Goal: Task Accomplishment & Management: Use online tool/utility

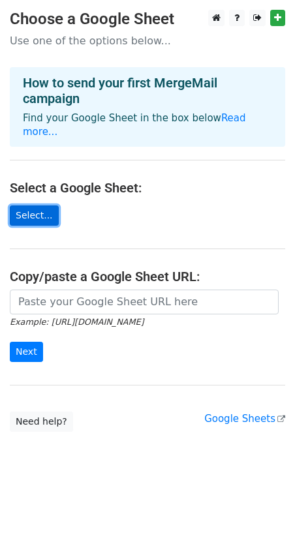
click at [34, 206] on link "Select..." at bounding box center [34, 216] width 49 height 20
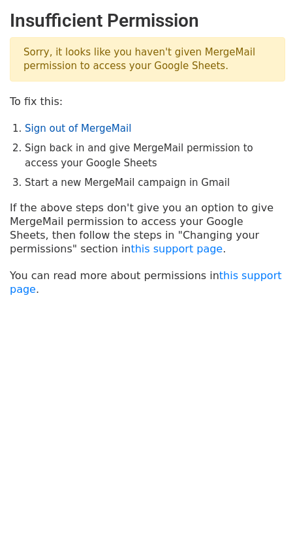
click at [79, 132] on link "Sign out of MergeMail" at bounding box center [78, 129] width 106 height 12
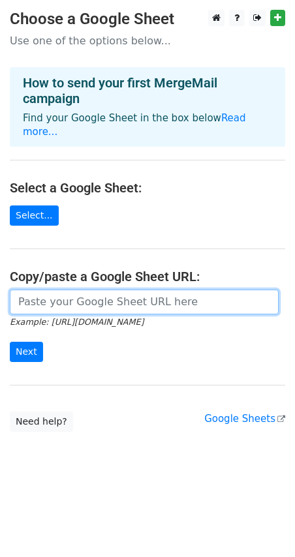
click at [40, 296] on input "url" at bounding box center [144, 302] width 269 height 25
paste input "https://docs.google.com/spreadsheets/d/1vDCfsD5Ue4Ef6Xahn8rdJ1mfwKFJx8JdYePy864…"
type input "https://docs.google.com/spreadsheets/d/1vDCfsD5Ue4Ef6Xahn8rdJ1mfwKFJx8JdYePy864…"
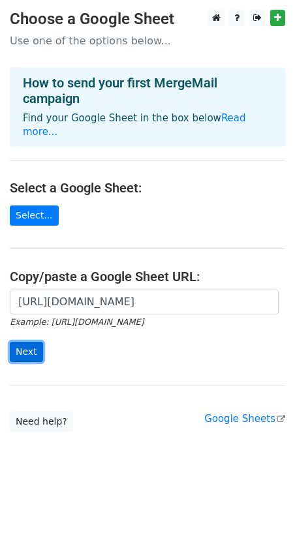
click at [23, 343] on input "Next" at bounding box center [26, 352] width 33 height 20
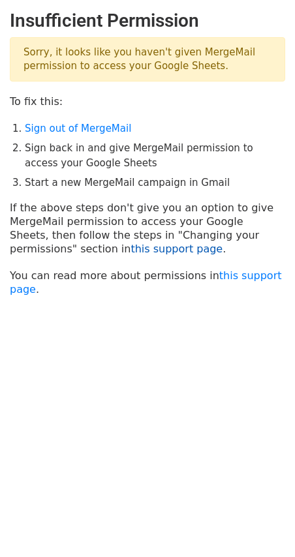
click at [130, 247] on link "this support page" at bounding box center [176, 249] width 92 height 12
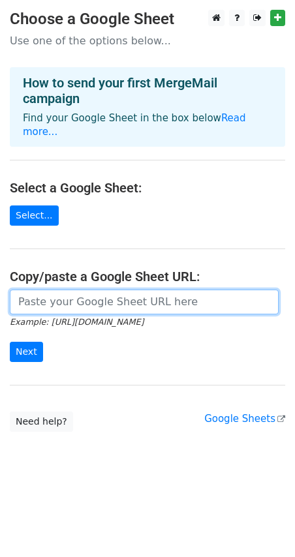
click at [58, 290] on input "url" at bounding box center [144, 302] width 269 height 25
paste input "[URL][DOMAIN_NAME]"
type input "https://docs.google.com/spreadsheets/d/1vDCfsD5Ue4Ef6Xahn8rdJ1mfwKFJx8JdYePy864…"
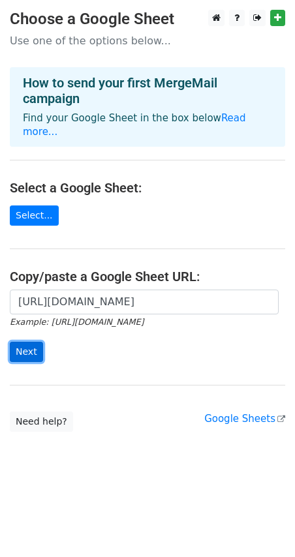
click at [28, 342] on input "Next" at bounding box center [26, 352] width 33 height 20
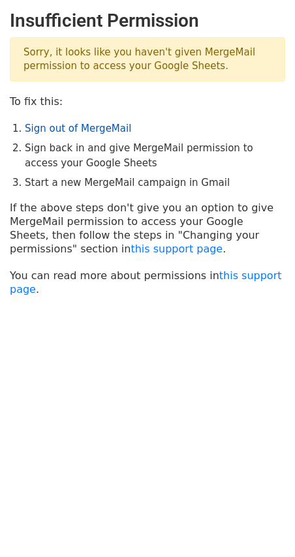
click at [104, 125] on link "Sign out of MergeMail" at bounding box center [78, 129] width 106 height 12
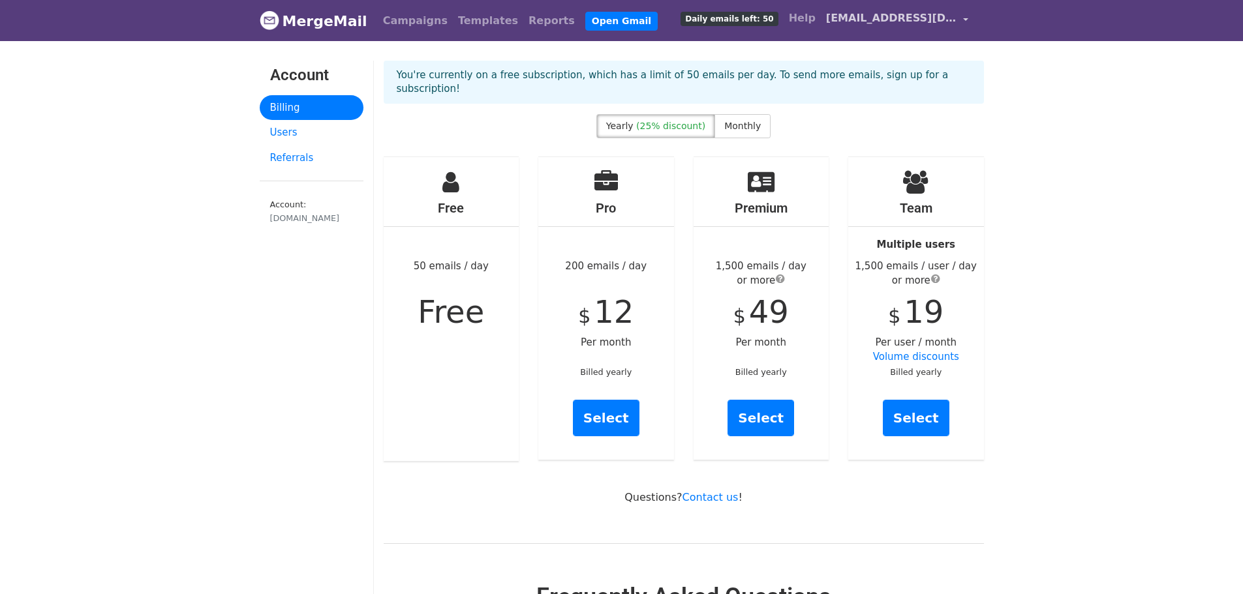
click at [923, 20] on span "aghouli@drmg.ca" at bounding box center [891, 18] width 130 height 16
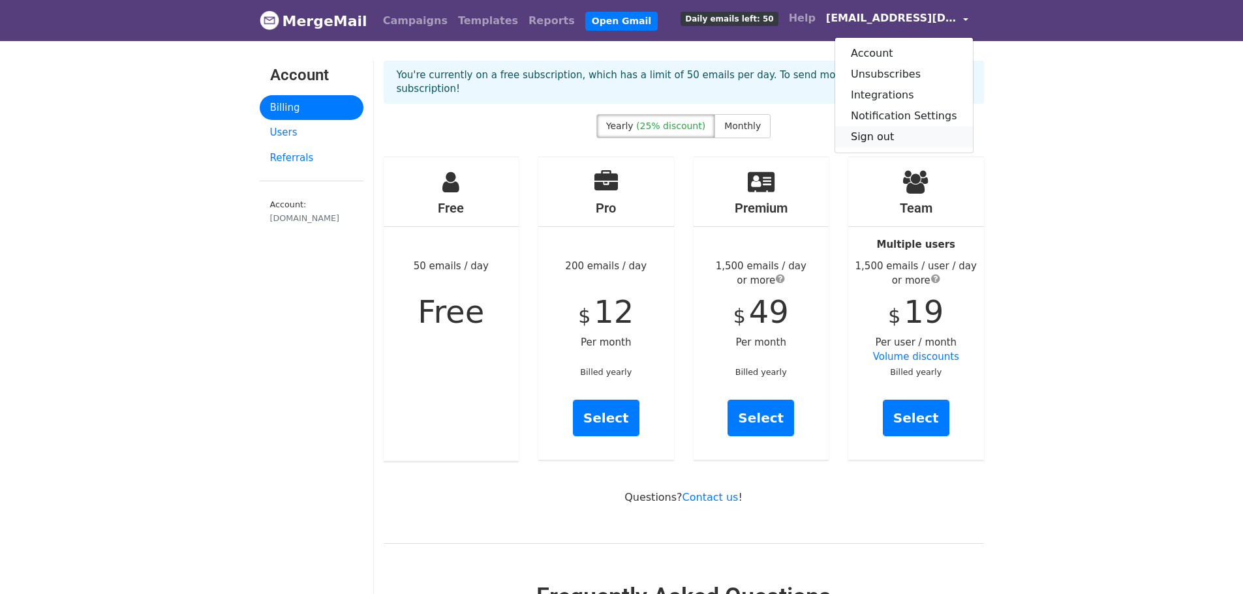
click at [907, 136] on link "Sign out" at bounding box center [904, 137] width 138 height 21
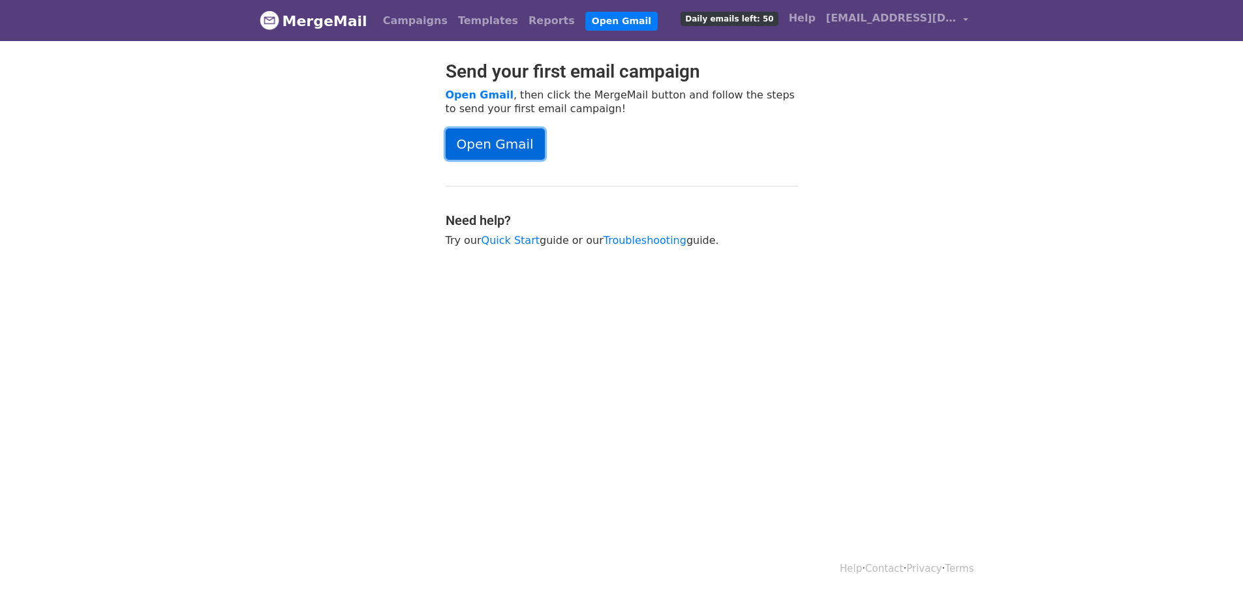
click at [504, 151] on link "Open Gmail" at bounding box center [495, 144] width 99 height 31
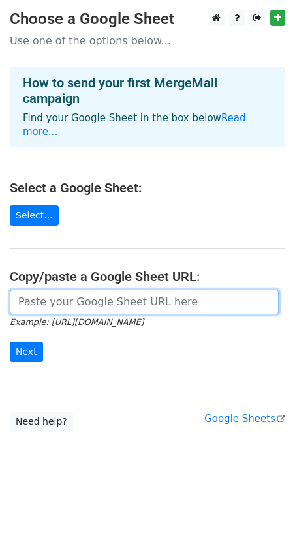
click at [57, 290] on input "url" at bounding box center [144, 302] width 269 height 25
paste input "https://docs.google.com/spreadsheets/d/1vDCfsD5Ue4Ef6Xahn8rdJ1mfwKFJx8JdYePy864…"
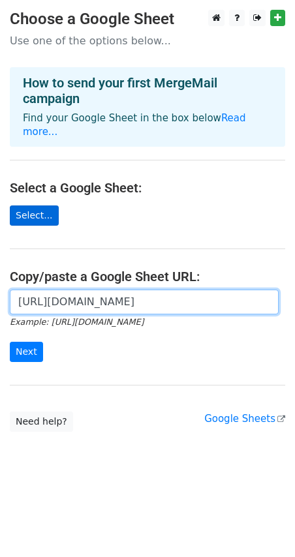
type input "https://docs.google.com/spreadsheets/d/1vDCfsD5Ue4Ef6Xahn8rdJ1mfwKFJx8JdYePy864…"
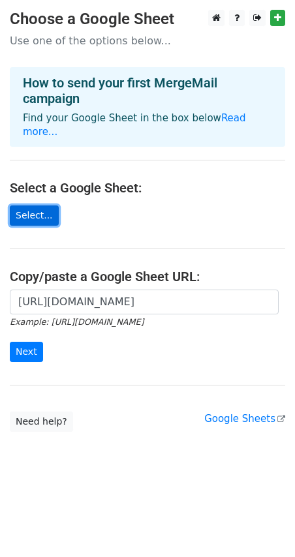
click at [33, 206] on link "Select..." at bounding box center [34, 216] width 49 height 20
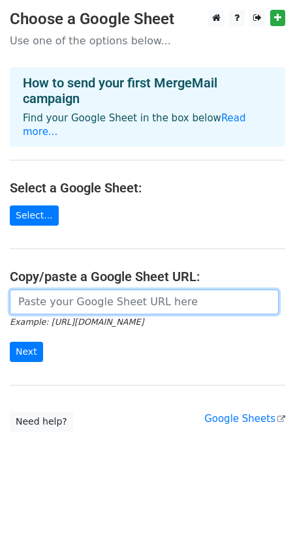
click at [76, 290] on input "url" at bounding box center [144, 302] width 269 height 25
